Goal: Navigation & Orientation: Find specific page/section

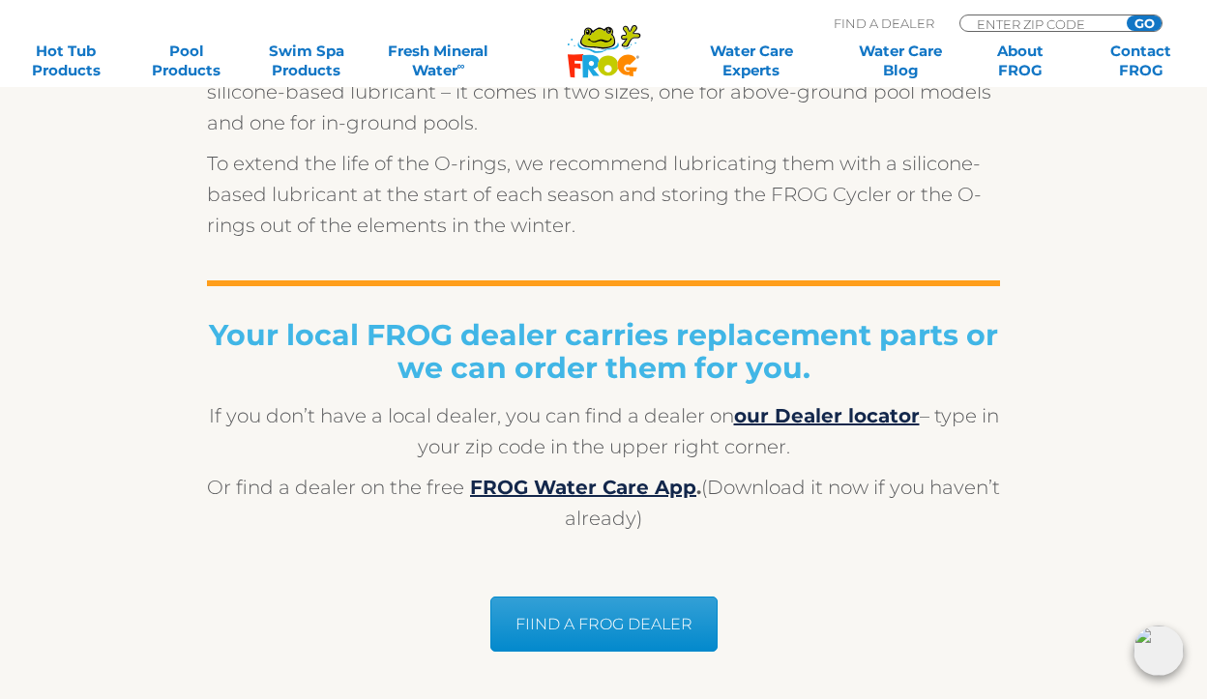
scroll to position [1415, 0]
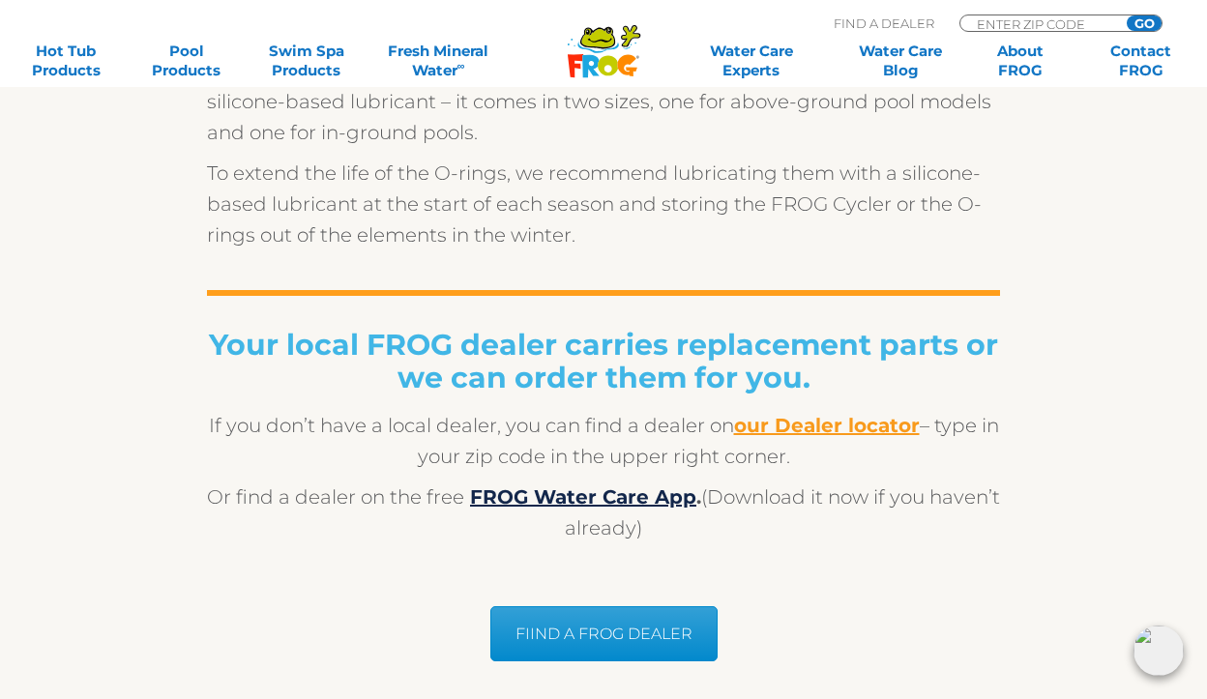
click at [845, 422] on b "our Dealer locator" at bounding box center [827, 425] width 186 height 23
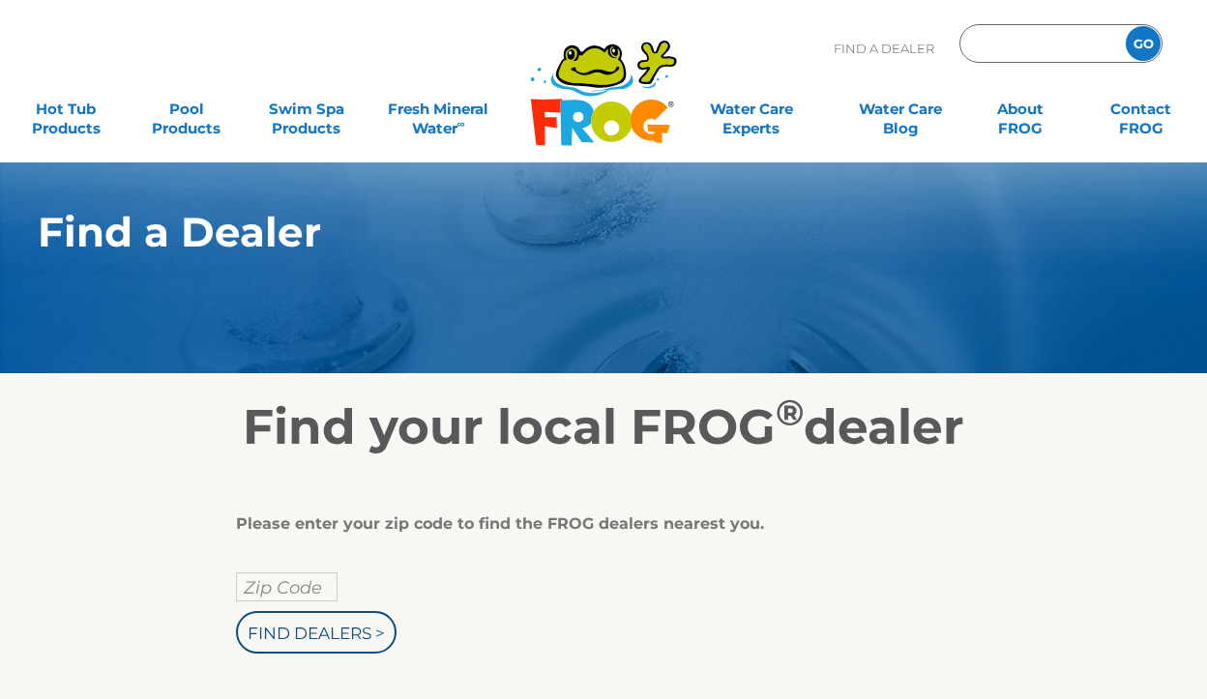
click at [1031, 43] on input "Zip Code Form" at bounding box center [1040, 44] width 131 height 28
type input "ENTER ZIP CODE"
click at [300, 583] on input "text" at bounding box center [287, 587] width 102 height 29
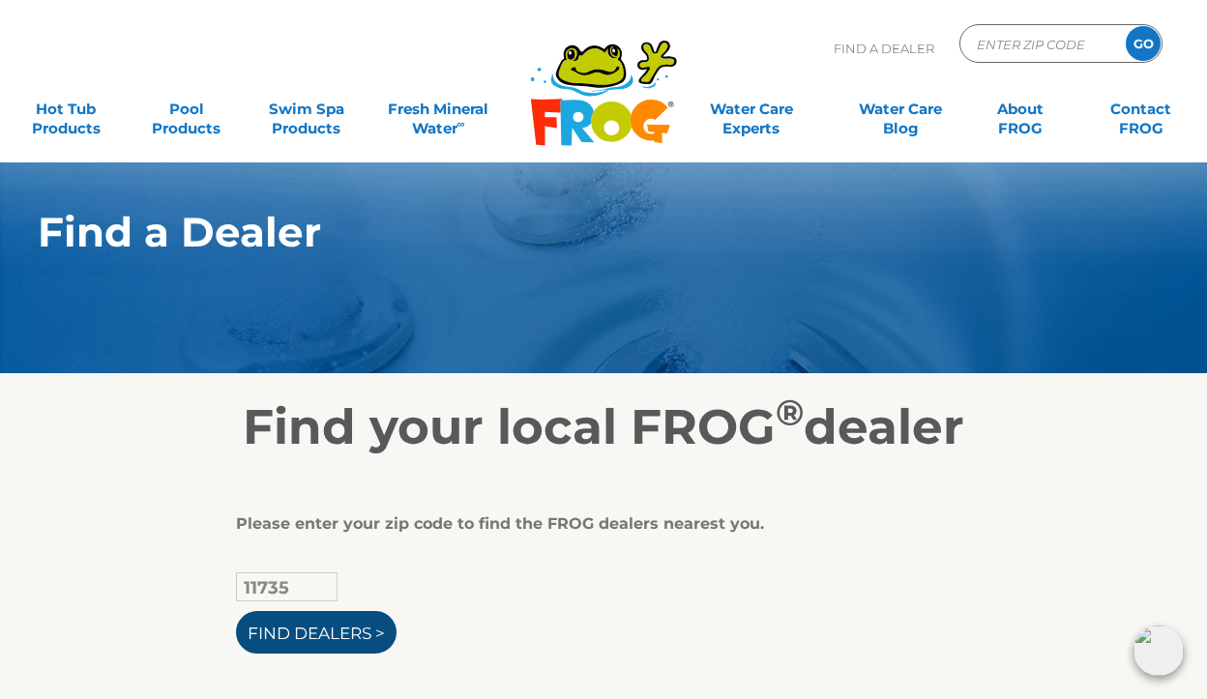
type input "11735"
click at [328, 633] on input "Find Dealers >" at bounding box center [316, 632] width 161 height 43
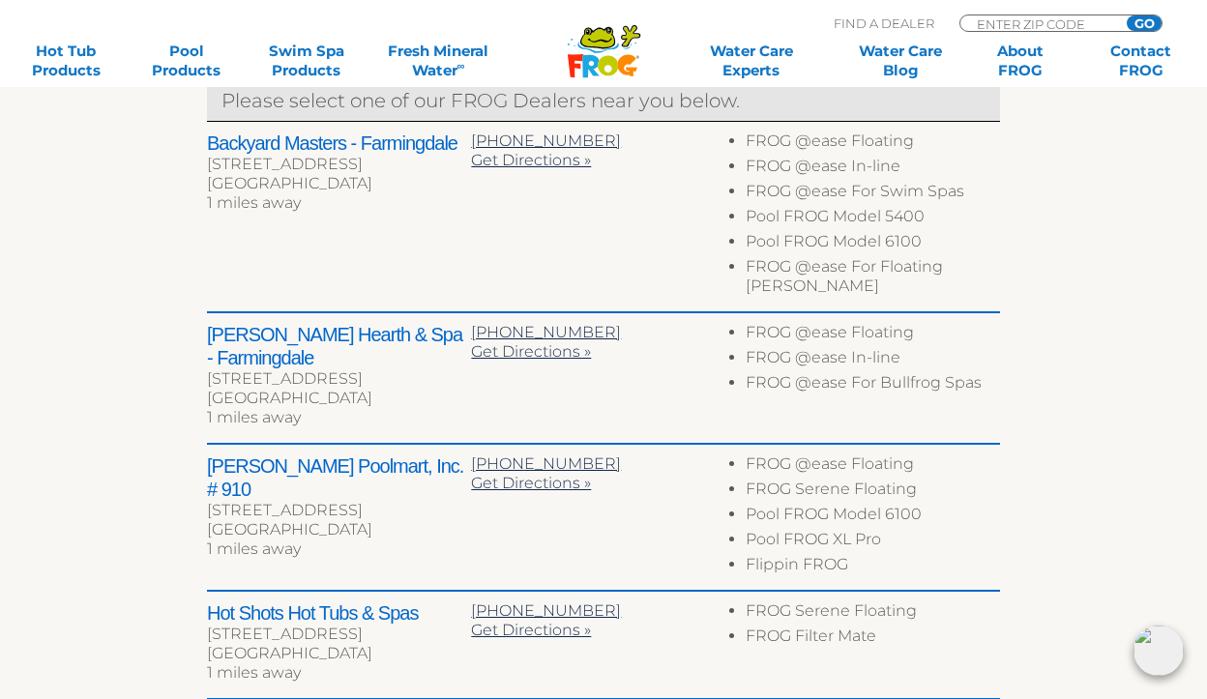
scroll to position [775, 0]
